Goal: Find specific page/section: Find specific page/section

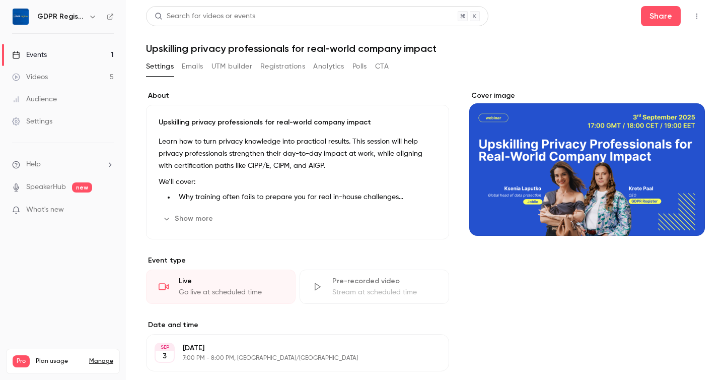
click at [507, 46] on h1 "Upskilling privacy professionals for real-world company impact" at bounding box center [425, 48] width 559 height 12
click at [275, 64] on button "Registrations" at bounding box center [282, 66] width 45 height 16
